Goal: Complete application form: Complete application form

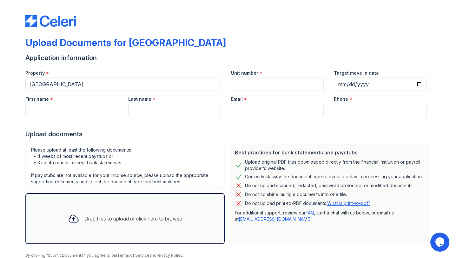
scroll to position [25, 0]
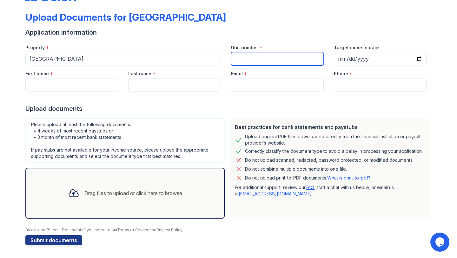
click at [255, 62] on input "Unit number" at bounding box center [277, 58] width 93 height 13
type input "0424"
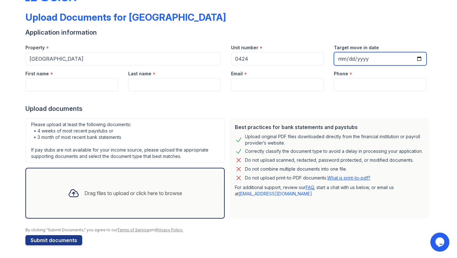
click at [418, 58] on input "Target move in date" at bounding box center [380, 58] width 93 height 13
type input "[DATE]"
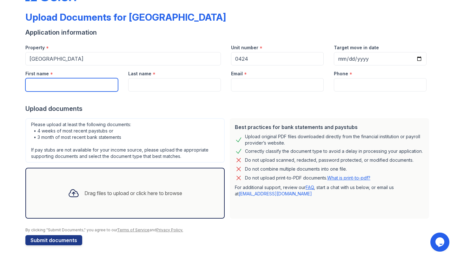
click at [59, 85] on input "First name" at bounding box center [71, 84] width 93 height 13
click at [191, 125] on div "Please upload at least the following documents: • 4 weeks of most recent paystu…" at bounding box center [124, 140] width 199 height 44
click at [127, 184] on div "Drag files to upload or click here to browse" at bounding box center [125, 193] width 124 height 22
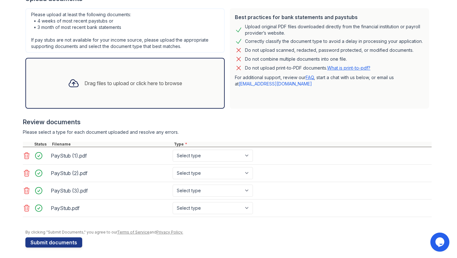
scroll to position [135, 0]
click at [191, 156] on select "Select type Paystub Bank Statement Offer Letter Tax Documents Benefit Award Let…" at bounding box center [213, 155] width 80 height 12
select select "paystub"
click at [173, 149] on select "Select type Paystub Bank Statement Offer Letter Tax Documents Benefit Award Let…" at bounding box center [213, 155] width 80 height 12
click at [191, 169] on select "Select type Paystub Bank Statement Offer Letter Tax Documents Benefit Award Let…" at bounding box center [213, 173] width 80 height 12
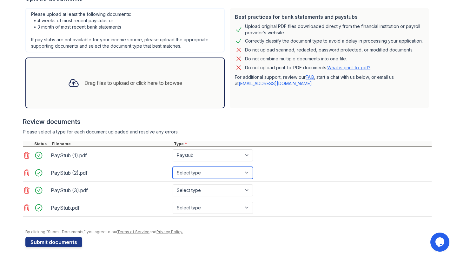
select select "paystub"
click at [173, 167] on select "Select type Paystub Bank Statement Offer Letter Tax Documents Benefit Award Let…" at bounding box center [213, 173] width 80 height 12
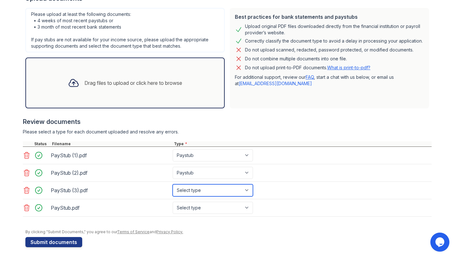
click at [188, 191] on select "Select type Paystub Bank Statement Offer Letter Tax Documents Benefit Award Let…" at bounding box center [213, 190] width 80 height 12
select select "paystub"
click at [173, 184] on select "Select type Paystub Bank Statement Offer Letter Tax Documents Benefit Award Let…" at bounding box center [213, 190] width 80 height 12
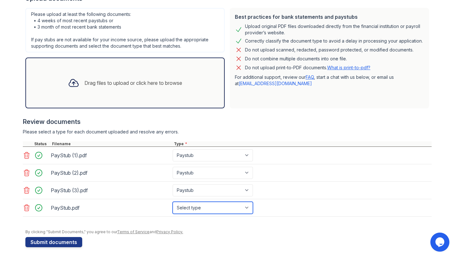
click at [186, 207] on select "Select type Paystub Bank Statement Offer Letter Tax Documents Benefit Award Let…" at bounding box center [213, 207] width 80 height 12
select select "paystub"
click at [173, 201] on select "Select type Paystub Bank Statement Offer Letter Tax Documents Benefit Award Let…" at bounding box center [213, 207] width 80 height 12
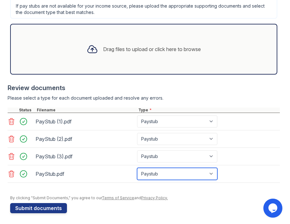
scroll to position [248, 0]
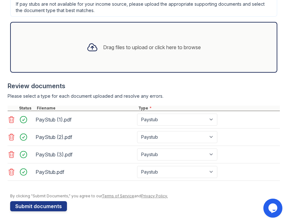
click at [60, 118] on div "PayStub (1).pdf" at bounding box center [85, 120] width 99 height 10
click at [54, 174] on div "PayStub.pdf" at bounding box center [85, 172] width 99 height 10
click at [97, 52] on div at bounding box center [92, 47] width 16 height 16
click at [48, 206] on button "Submit documents" at bounding box center [38, 206] width 57 height 10
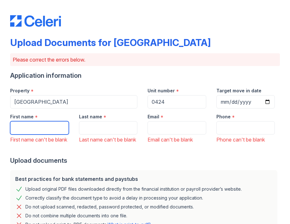
click at [56, 129] on input "First name" at bounding box center [39, 127] width 59 height 13
type input "o"
type input "[PERSON_NAME]"
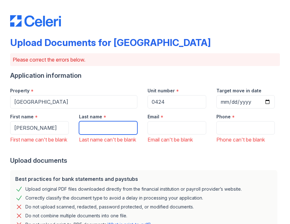
click at [89, 126] on input "Last name" at bounding box center [108, 127] width 59 height 13
type input "Adedeji"
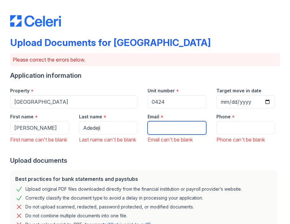
click at [164, 126] on input "Email" at bounding box center [176, 127] width 59 height 13
type input "[EMAIL_ADDRESS][DOMAIN_NAME]"
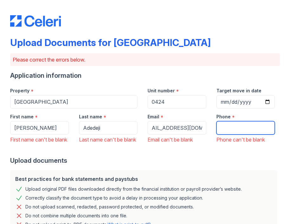
scroll to position [0, 0]
click at [226, 128] on input "Phone" at bounding box center [245, 127] width 59 height 13
type input "[PHONE_NUMBER]"
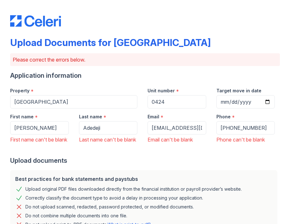
click at [212, 176] on div "Best practices for bank statements and paystubs Upload original PDF files downl…" at bounding box center [144, 205] width 272 height 77
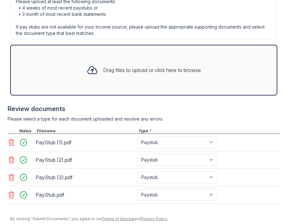
scroll to position [283, 0]
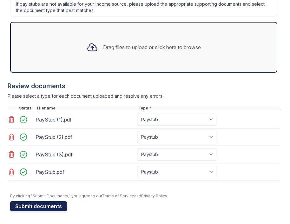
click at [47, 208] on button "Submit documents" at bounding box center [38, 206] width 57 height 10
